Goal: Browse casually

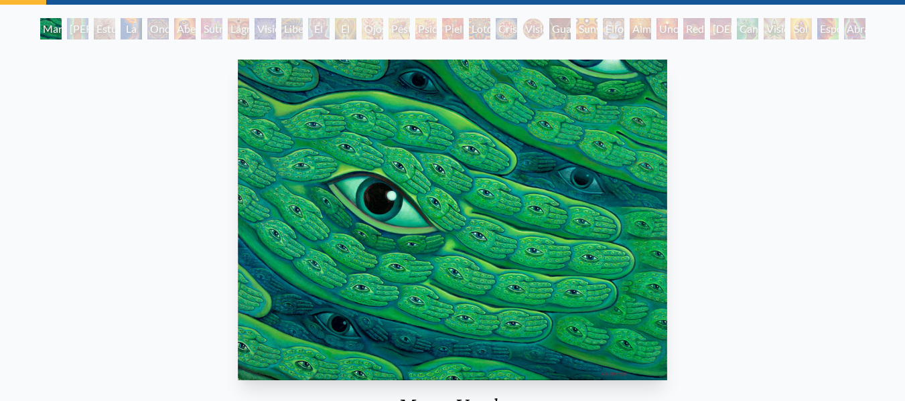
scroll to position [69, 0]
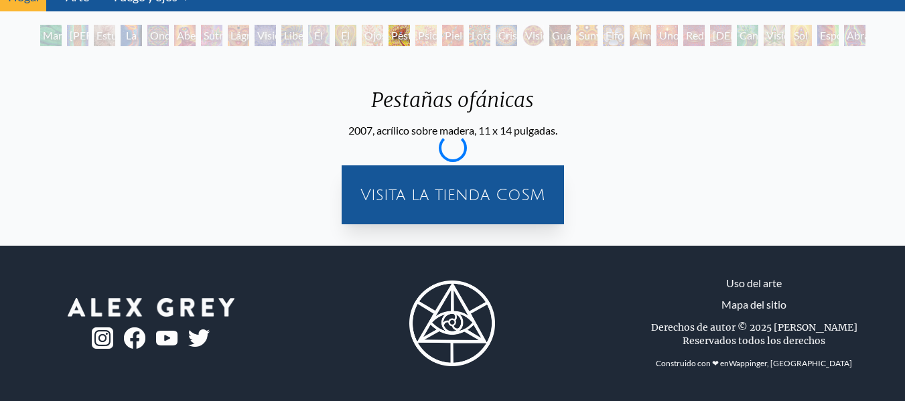
scroll to position [61, 0]
click at [499, 206] on div "Visita la tienda CoSM" at bounding box center [453, 194] width 206 height 43
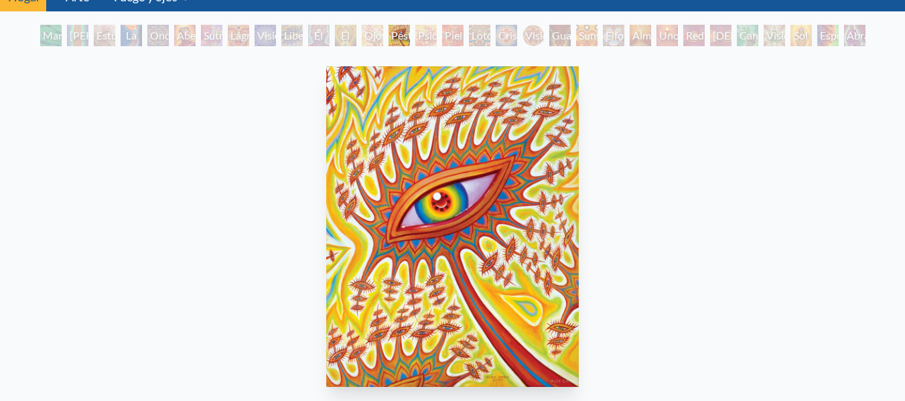
scroll to position [69, 0]
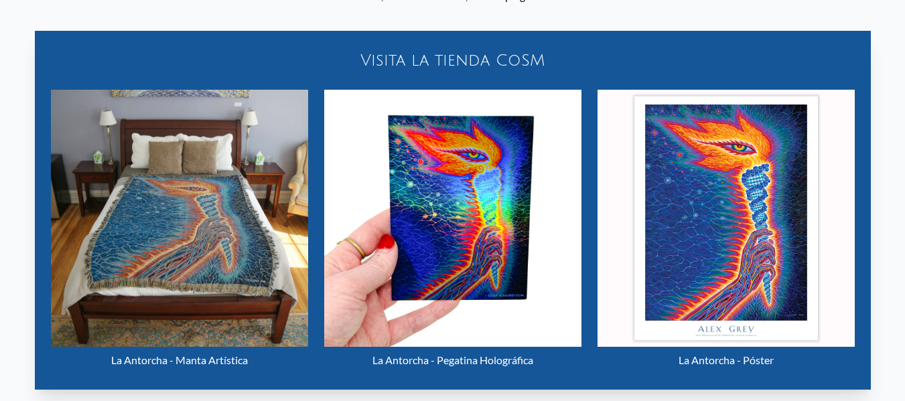
scroll to position [510, 0]
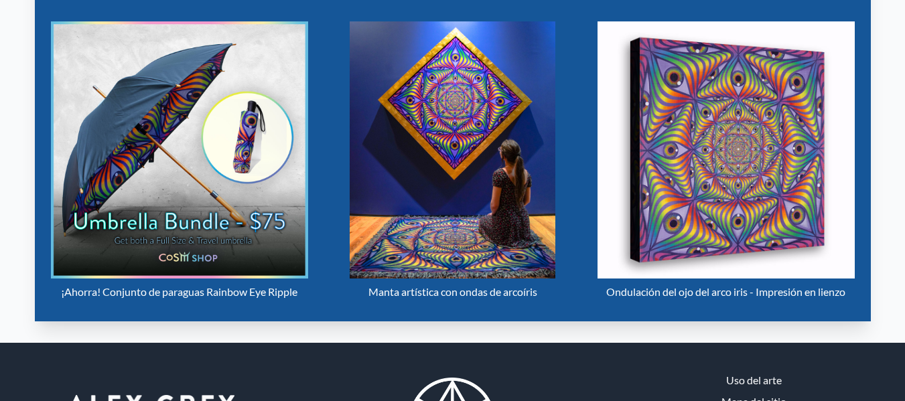
scroll to position [608, 0]
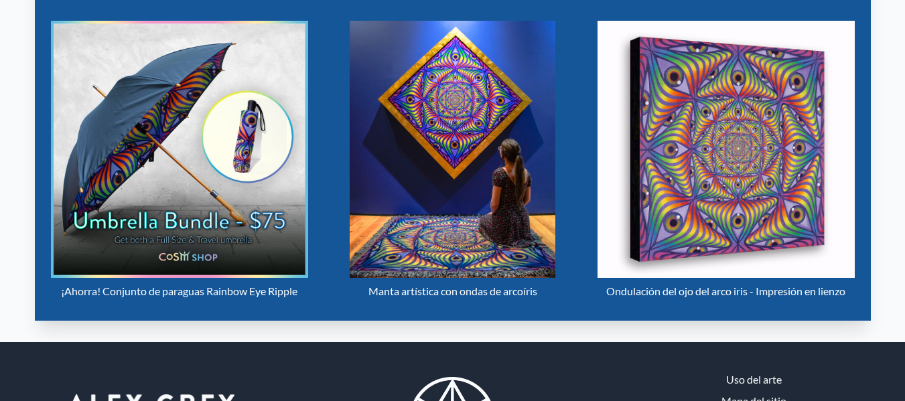
click at [488, 211] on img "5 / 31" at bounding box center [453, 149] width 206 height 257
